Goal: Use online tool/utility

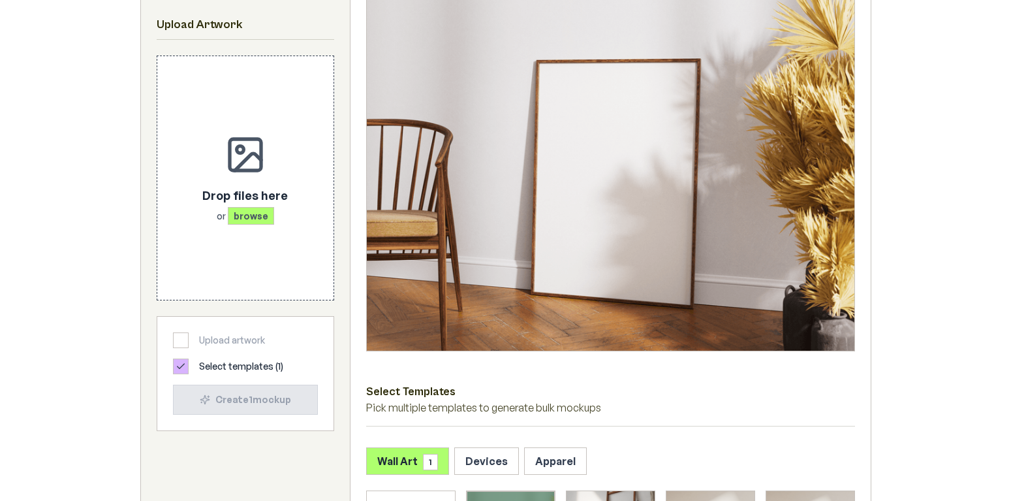
scroll to position [293, 0]
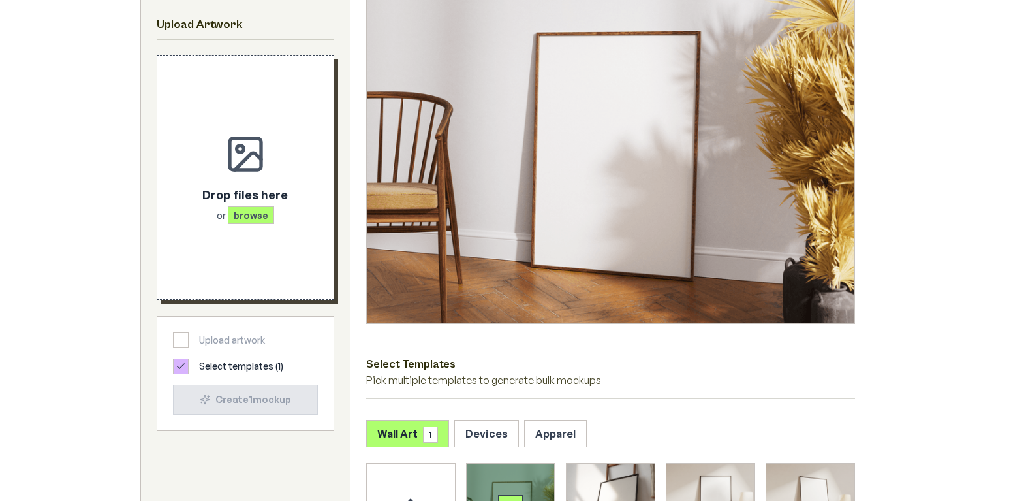
click at [259, 194] on p "Drop files here" at bounding box center [245, 194] width 86 height 18
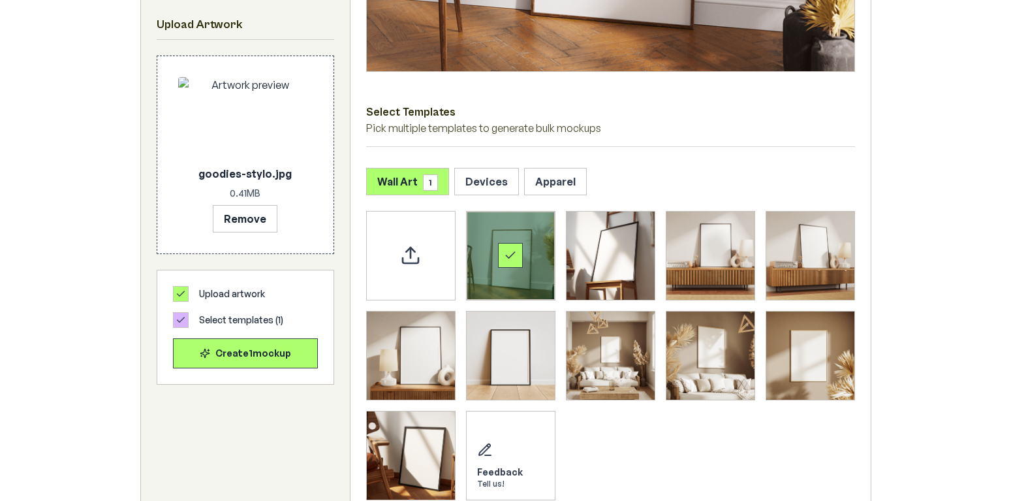
scroll to position [548, 0]
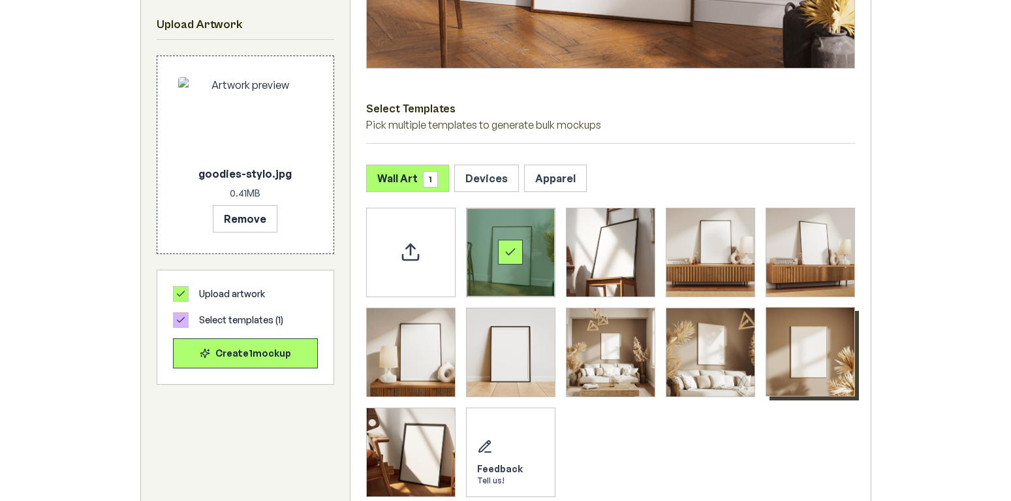
click at [802, 347] on img "Select template Framed Poster 9" at bounding box center [810, 351] width 88 height 88
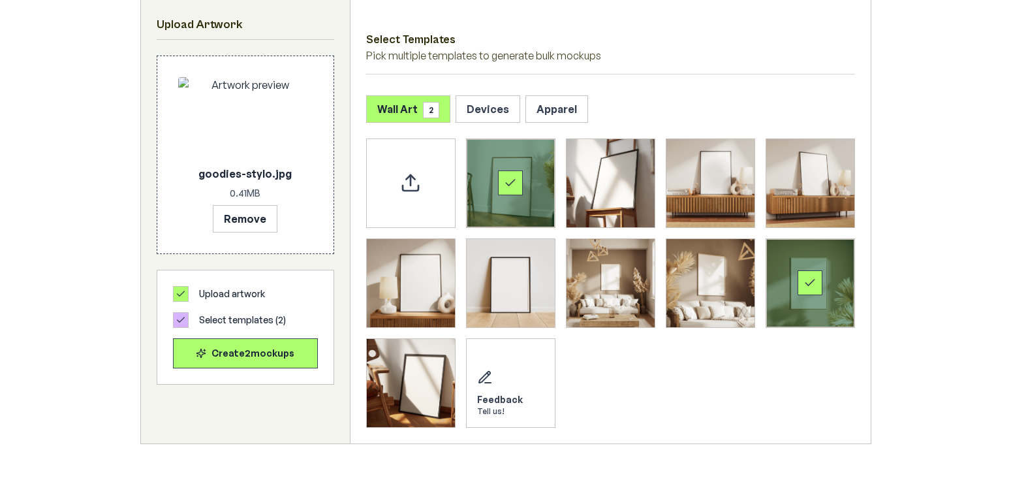
scroll to position [601, 0]
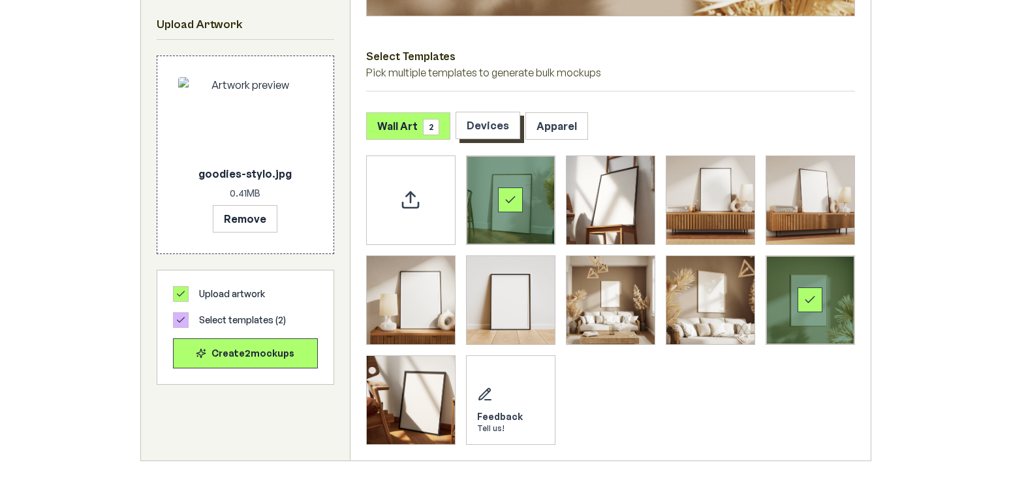
click at [485, 123] on button "Devices" at bounding box center [488, 125] width 65 height 27
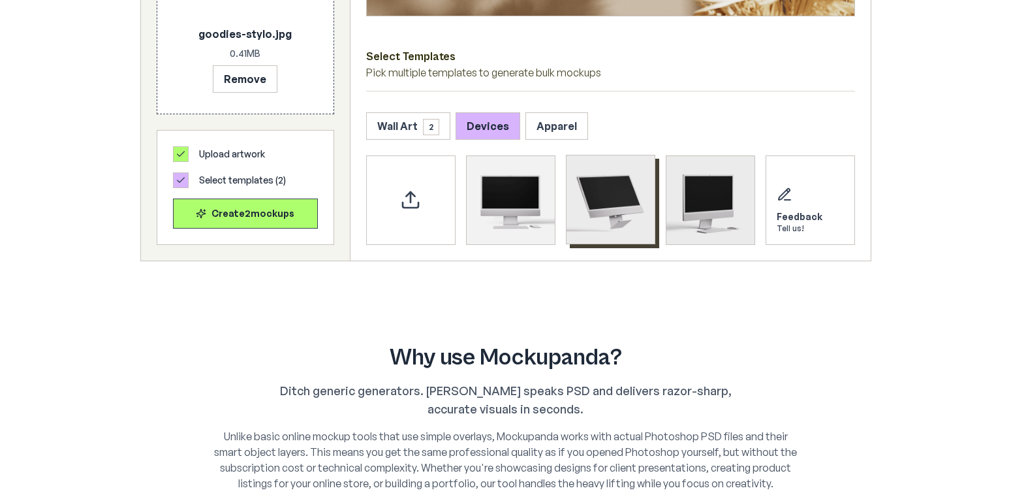
click at [616, 197] on img "Select template iMac Mockup 2" at bounding box center [611, 199] width 88 height 88
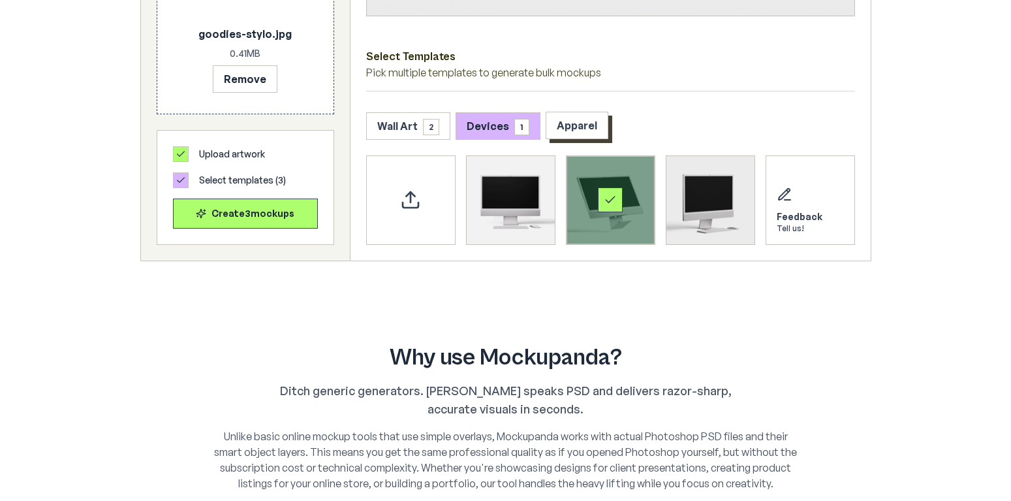
click at [569, 135] on button "Apparel" at bounding box center [577, 125] width 63 height 27
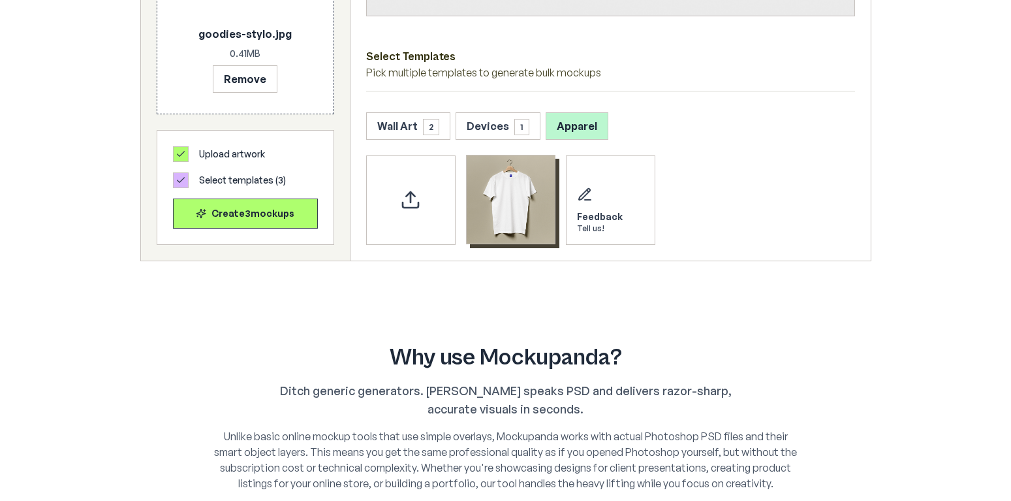
click at [541, 217] on img "Select template T-Shirt" at bounding box center [511, 199] width 88 height 88
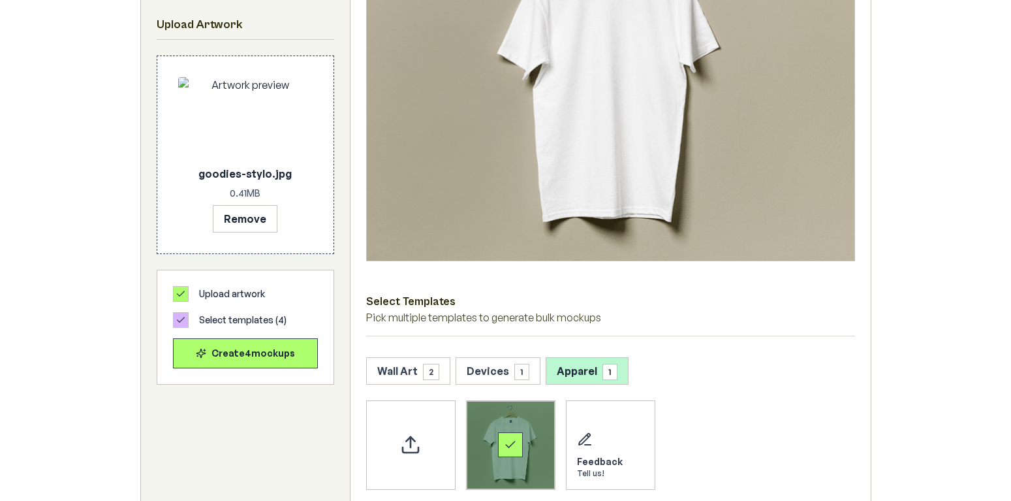
scroll to position [398, 0]
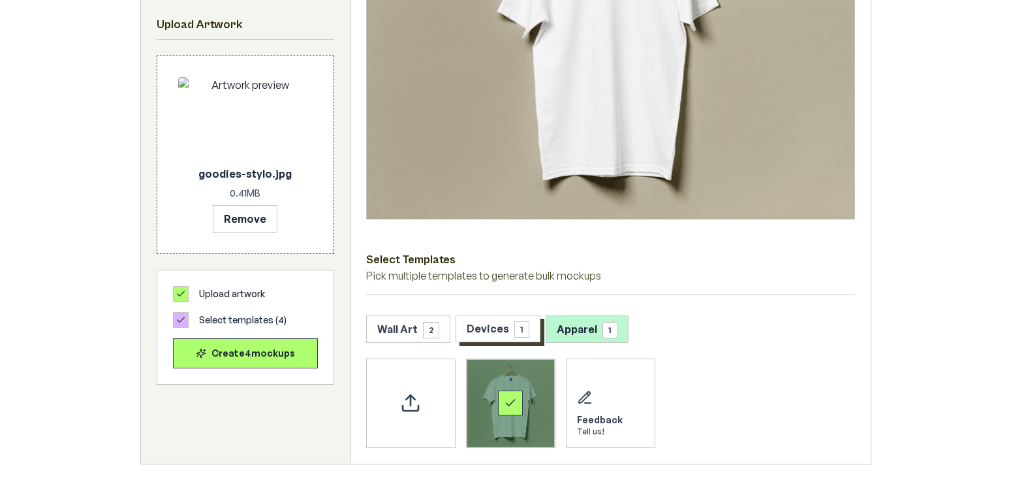
click at [499, 335] on button "Devices 1" at bounding box center [498, 328] width 85 height 27
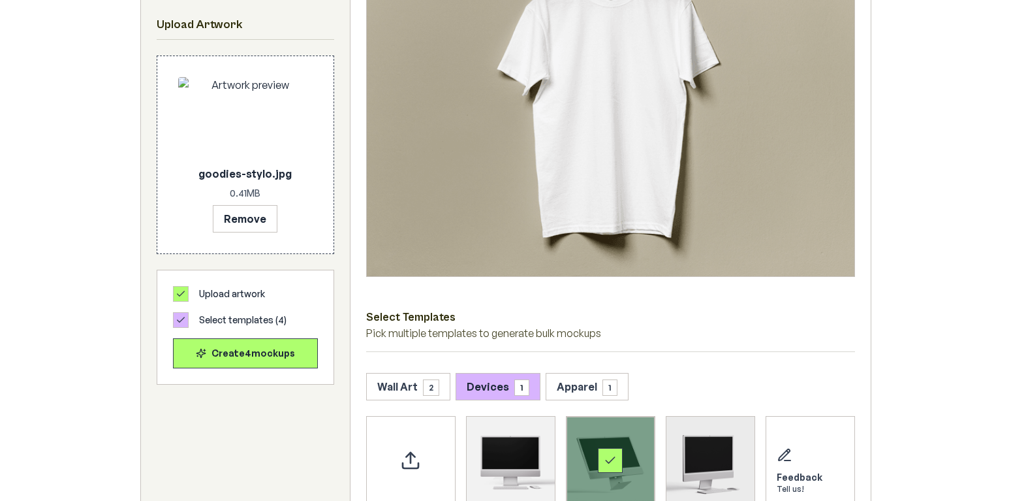
scroll to position [499, 0]
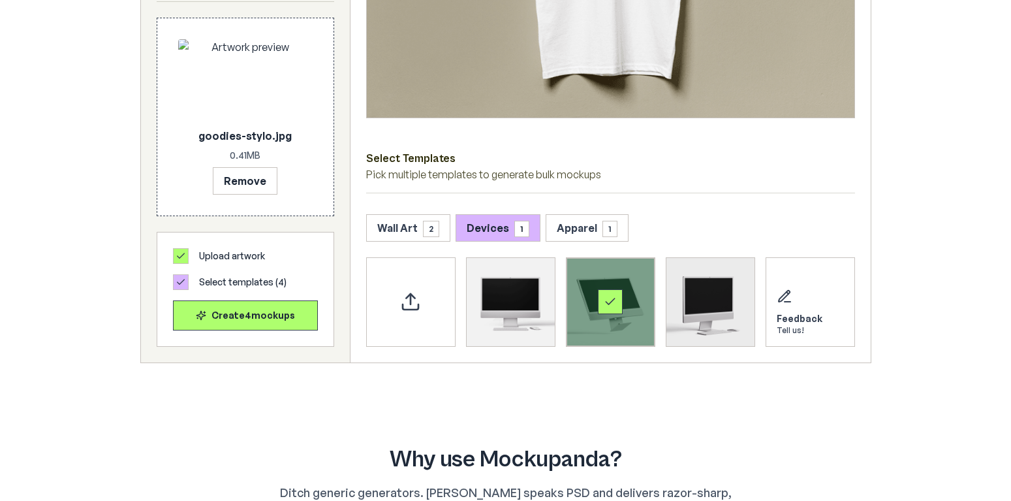
click at [625, 296] on div "Select template iMac Mockup 2" at bounding box center [611, 302] width 88 height 88
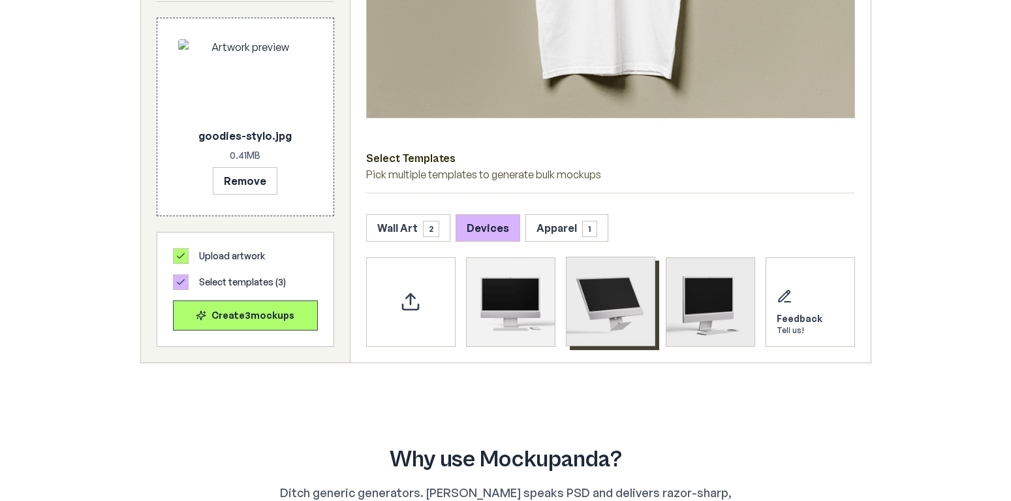
click at [626, 296] on img "Select template iMac Mockup 2" at bounding box center [611, 301] width 88 height 88
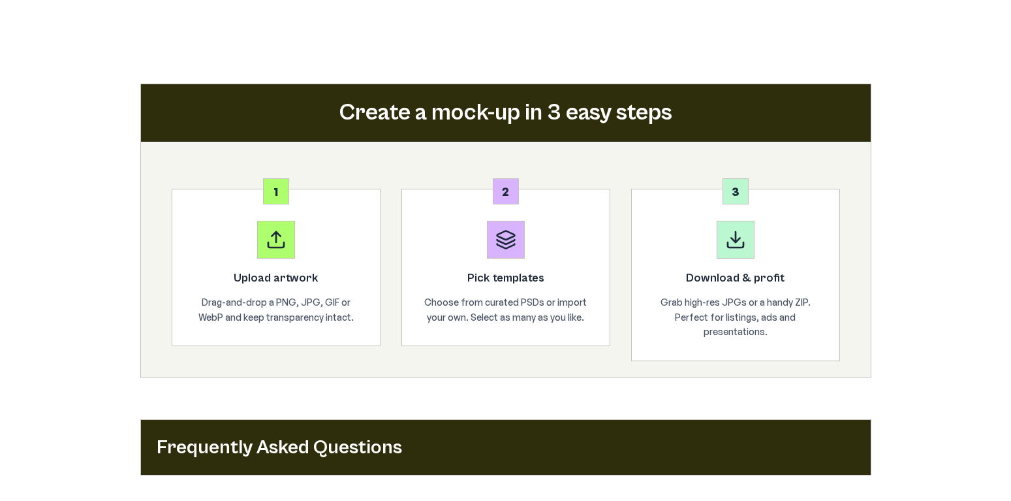
scroll to position [1345, 0]
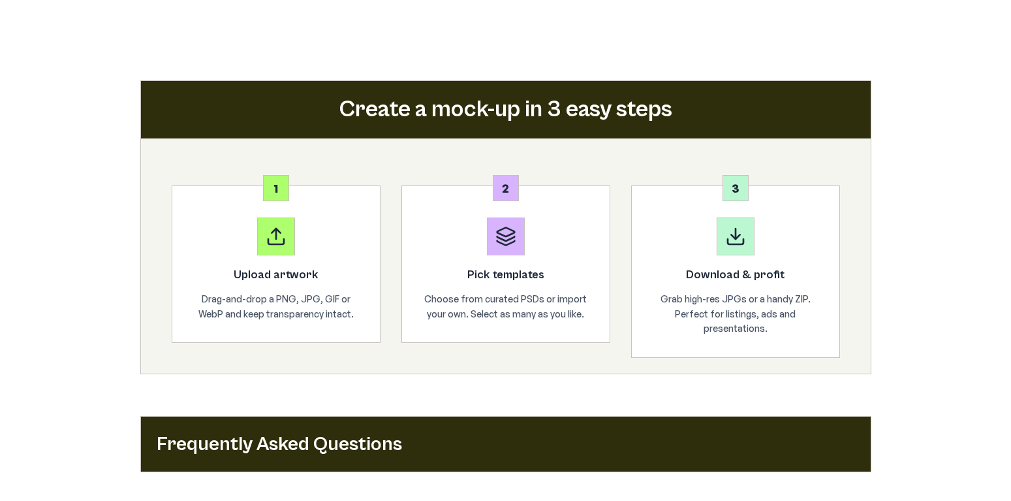
click at [283, 235] on icon at bounding box center [276, 236] width 21 height 21
click at [520, 270] on h3 "Pick templates" at bounding box center [506, 275] width 166 height 18
click at [734, 249] on div at bounding box center [736, 236] width 38 height 38
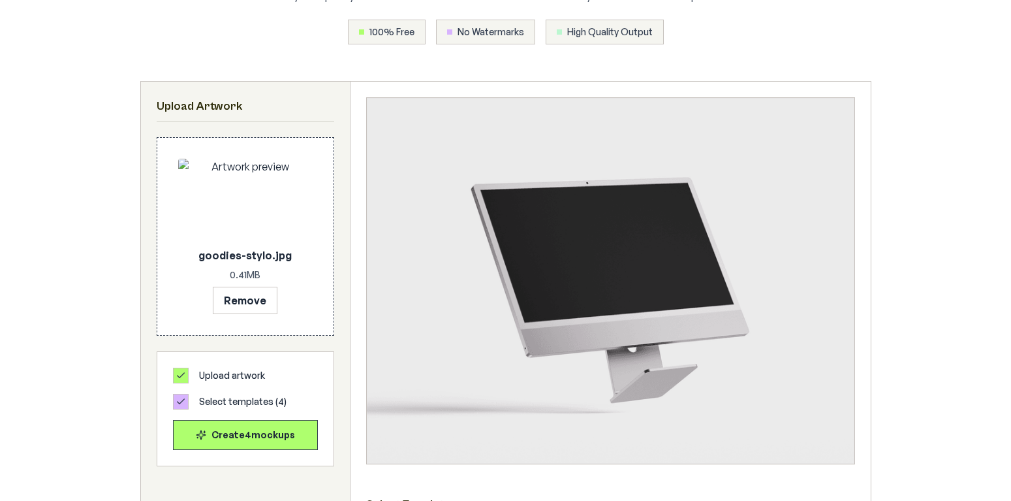
scroll to position [204, 0]
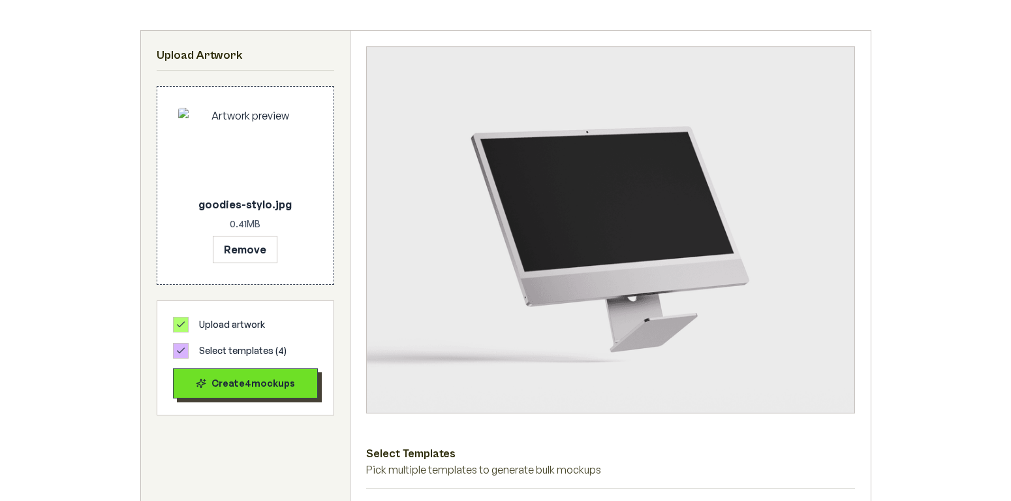
click at [279, 383] on div "Create 4 mockup s" at bounding box center [245, 383] width 123 height 13
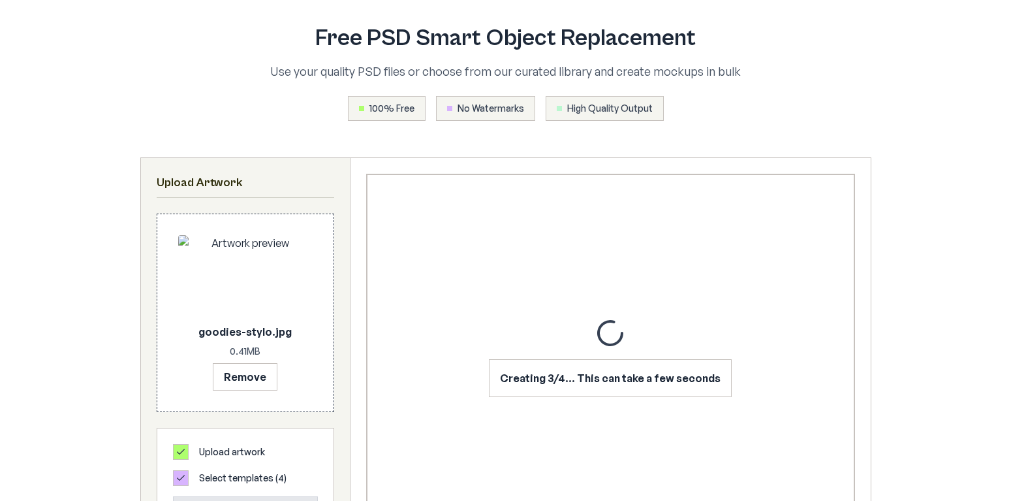
scroll to position [0, 0]
